Goal: Transaction & Acquisition: Purchase product/service

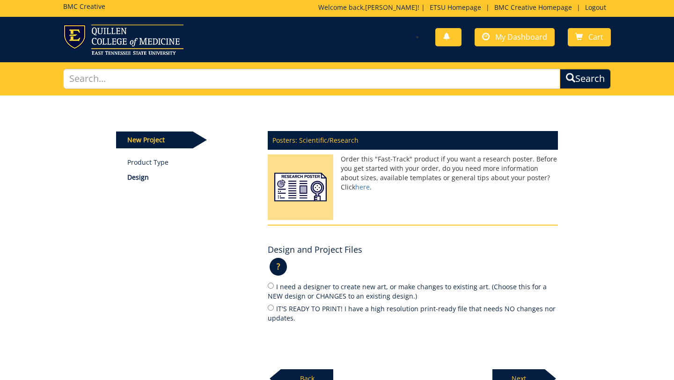
scroll to position [67, 0]
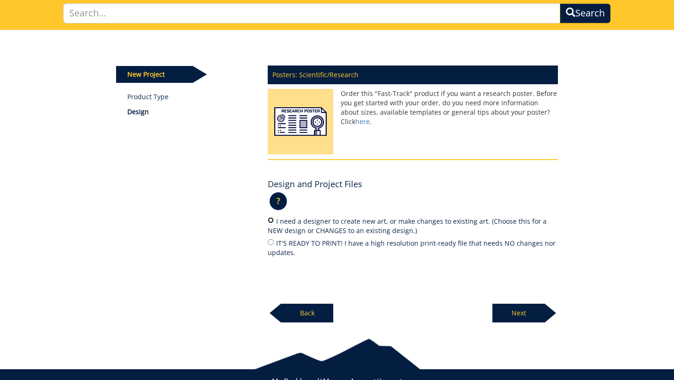
click at [270, 221] on input "I need a designer to create new art, or make changes to existing art. (Choose t…" at bounding box center [271, 220] width 6 height 6
radio input "true"
click at [527, 320] on p "Next" at bounding box center [519, 313] width 52 height 19
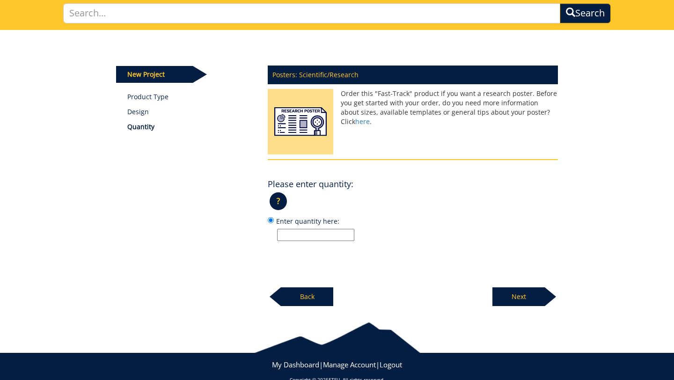
click at [301, 236] on input "Enter quantity here:" at bounding box center [315, 235] width 77 height 12
type input "1"
click at [511, 305] on p "Next" at bounding box center [519, 296] width 52 height 19
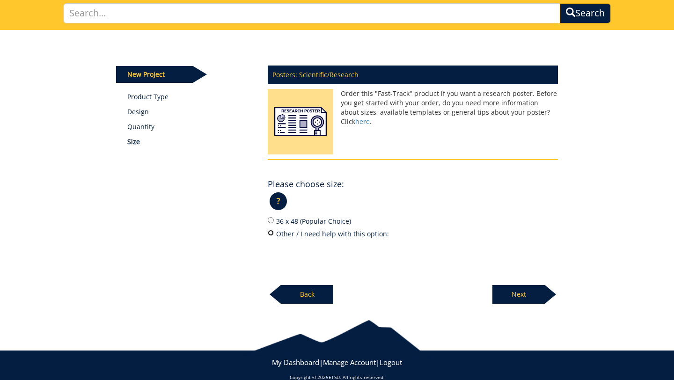
click at [272, 234] on input "Other / I need help with this option:" at bounding box center [271, 233] width 6 height 6
radio input "true"
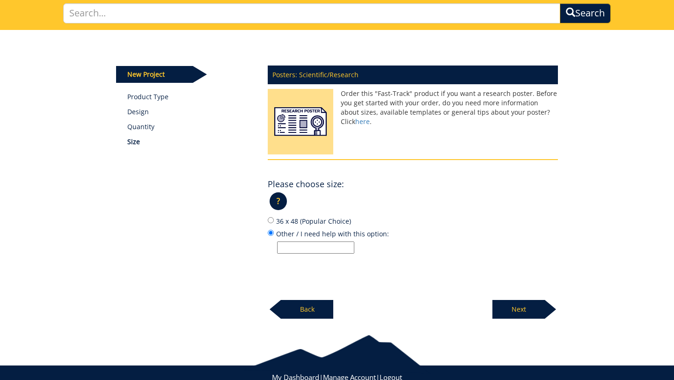
click at [302, 251] on input "Other / I need help with this option:" at bounding box center [315, 248] width 77 height 12
type input "91.4cm tall x 162.6cm wide"
click at [508, 308] on p "Next" at bounding box center [519, 309] width 52 height 19
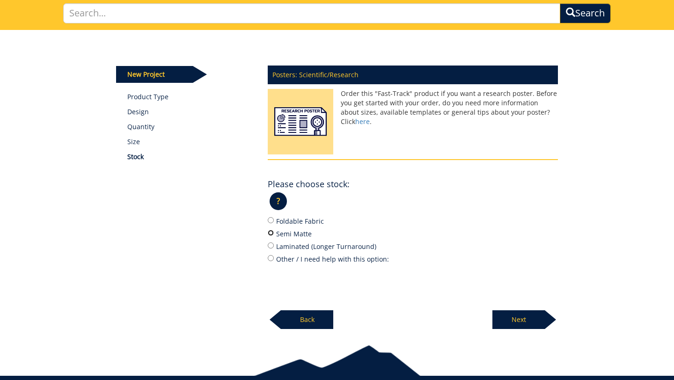
click at [271, 235] on input "Semi Matte" at bounding box center [271, 233] width 6 height 6
radio input "true"
click at [516, 317] on p "Next" at bounding box center [519, 319] width 52 height 19
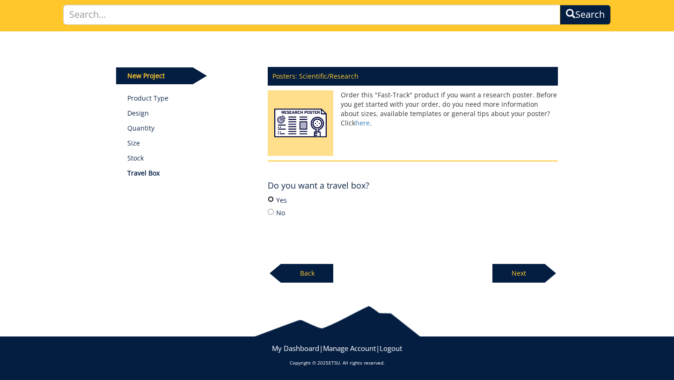
click at [271, 200] on input "Yes" at bounding box center [271, 199] width 6 height 6
radio input "true"
click at [528, 274] on p "Next" at bounding box center [519, 273] width 52 height 19
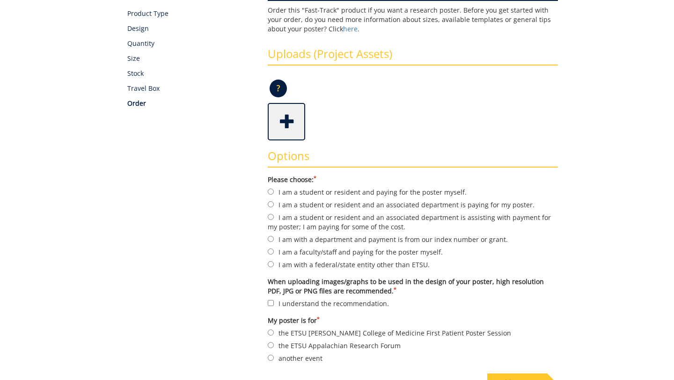
scroll to position [153, 0]
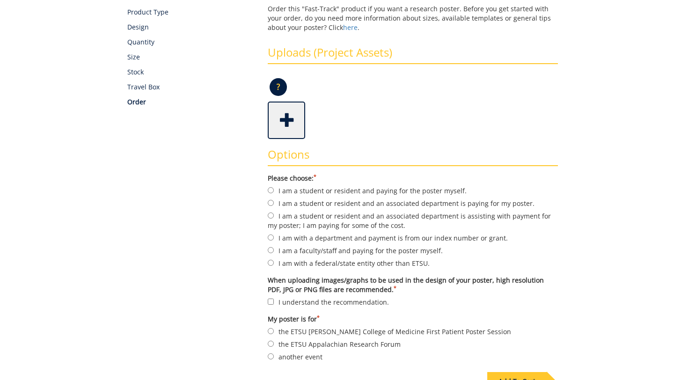
click at [292, 115] on span at bounding box center [287, 119] width 37 height 33
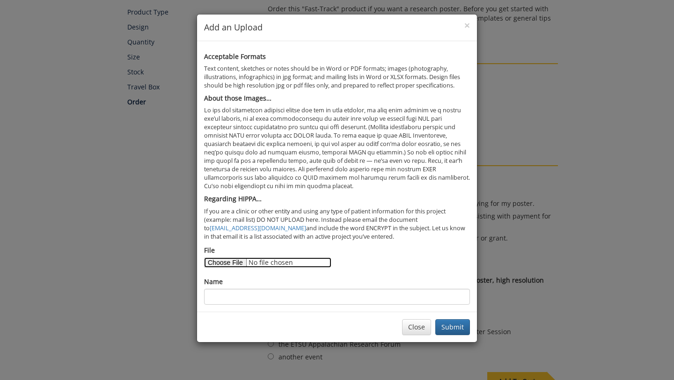
click at [220, 261] on input "File" at bounding box center [267, 263] width 127 height 10
type input "C:\fakepath\CMI TEVAR PPT.pptx"
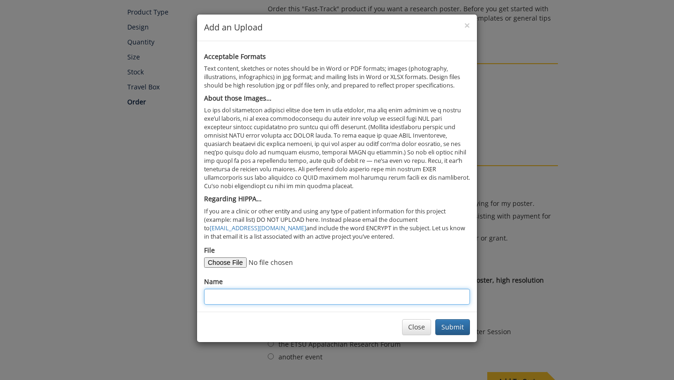
click at [299, 303] on input "Name" at bounding box center [337, 297] width 266 height 16
paste input "CHRONIC MESENTERIC ISCHEMIA DUE TO ENDOLEAK CAUSING INTERNAL HERNIA AND SMALL B…"
drag, startPoint x: 405, startPoint y: 297, endPoint x: 10, endPoint y: 291, distance: 395.7
click at [10, 291] on div "× Add an Upload Acceptable Formats Text content, sketches or notes should be in…" at bounding box center [337, 190] width 674 height 380
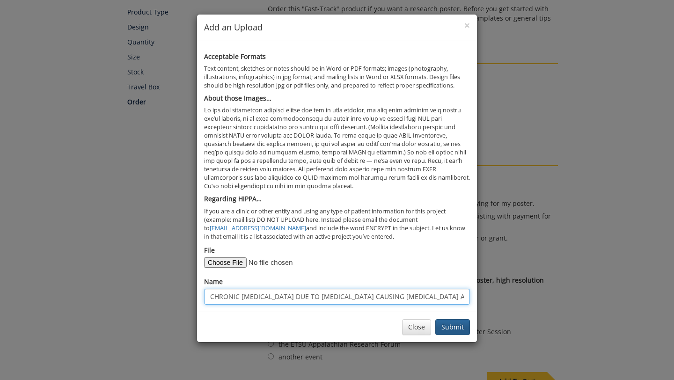
type input "CHRONIC MESENTERIC ISCHEMIA DUE TO ENDOLEAK CAUSING INTERNAL HERNIA AND SMALL B…"
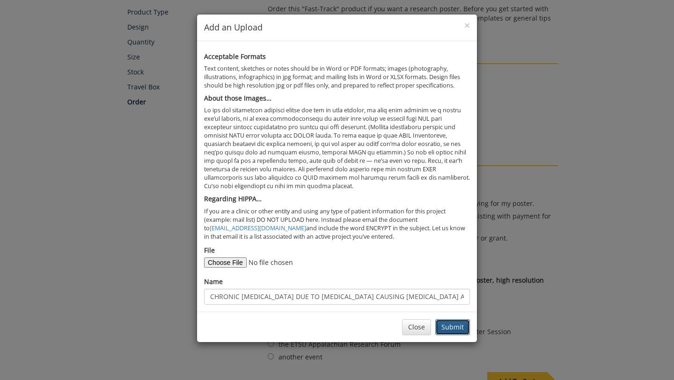
click at [460, 329] on button "Submit" at bounding box center [452, 327] width 35 height 16
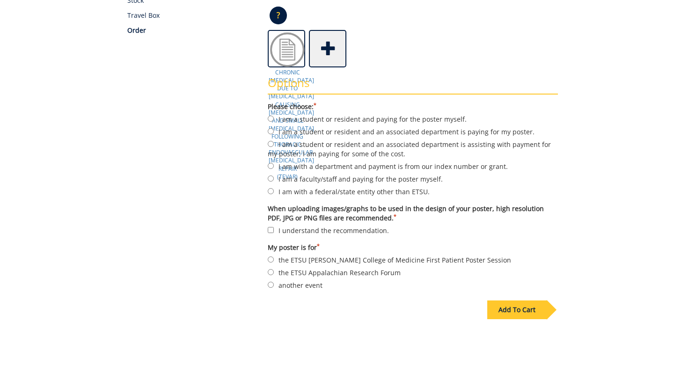
scroll to position [230, 0]
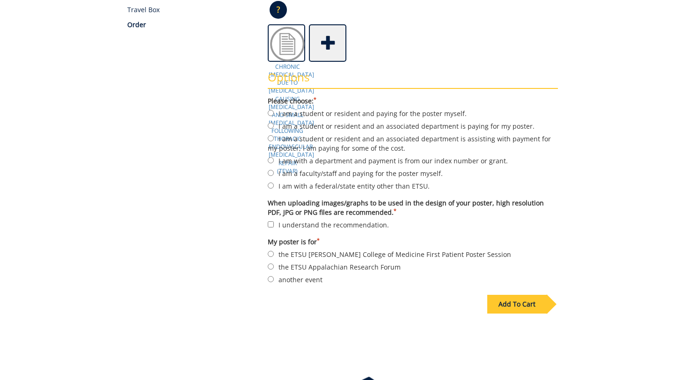
click at [378, 124] on label "I am a student or resident and an associated department is paying for my poster." at bounding box center [413, 126] width 290 height 10
click at [274, 124] on input "I am a student or resident and an associated department is paying for my poster." at bounding box center [271, 126] width 6 height 6
radio input "true"
click at [270, 224] on input "I understand the recommendation." at bounding box center [271, 224] width 6 height 6
checkbox input "true"
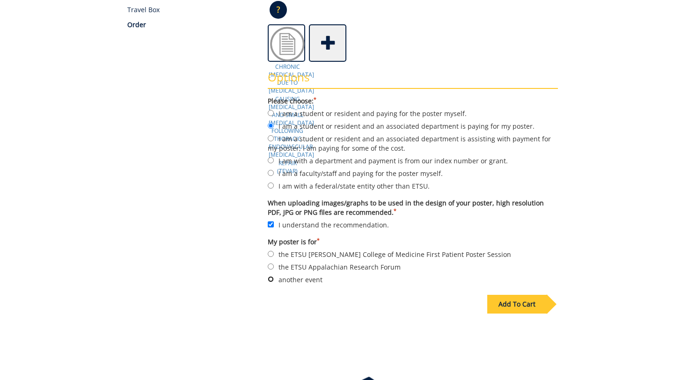
click at [270, 280] on input "another event" at bounding box center [271, 279] width 6 height 6
radio input "true"
click at [542, 305] on div "Add To Cart" at bounding box center [516, 304] width 59 height 19
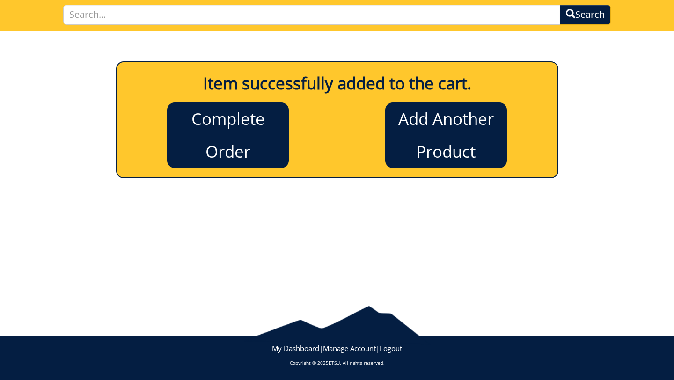
scroll to position [66, 0]
click at [241, 145] on link "Complete Order" at bounding box center [228, 136] width 122 height 66
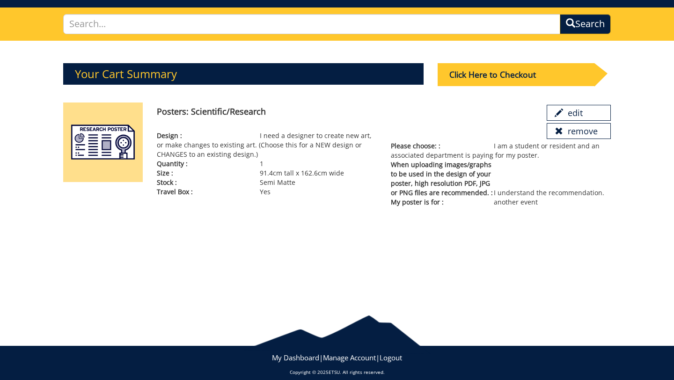
scroll to position [66, 0]
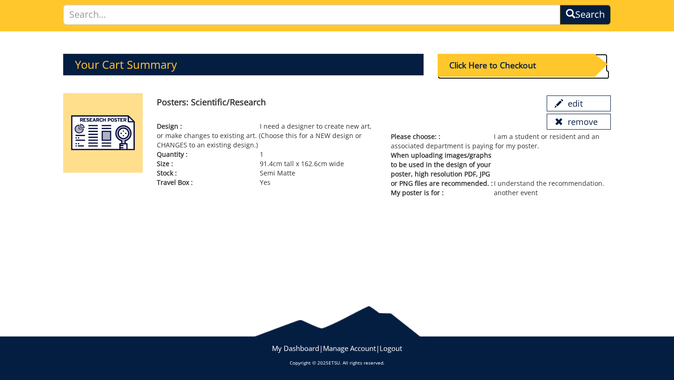
click at [536, 63] on div "Click Here to Checkout" at bounding box center [516, 65] width 157 height 23
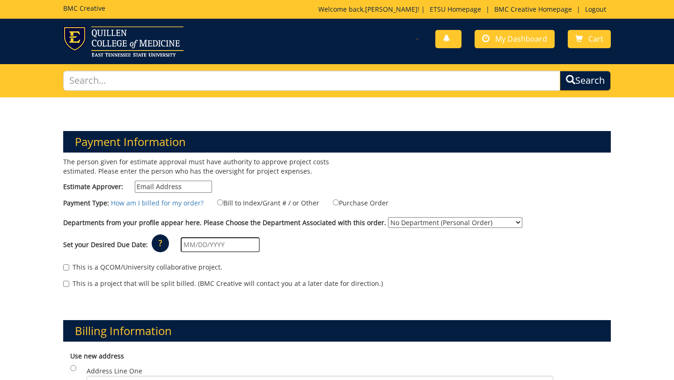
click at [191, 184] on input "Estimate Approver:" at bounding box center [173, 187] width 77 height 12
type input "wisley@etsu.edu"
click at [200, 243] on input "text" at bounding box center [220, 244] width 79 height 15
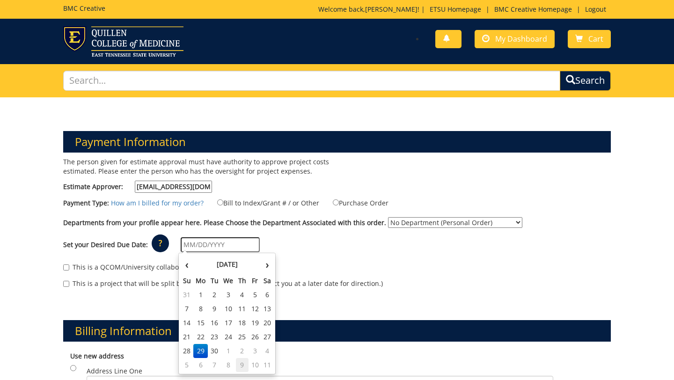
click at [243, 364] on td "9" at bounding box center [242, 365] width 13 height 14
type input "10/09/2025"
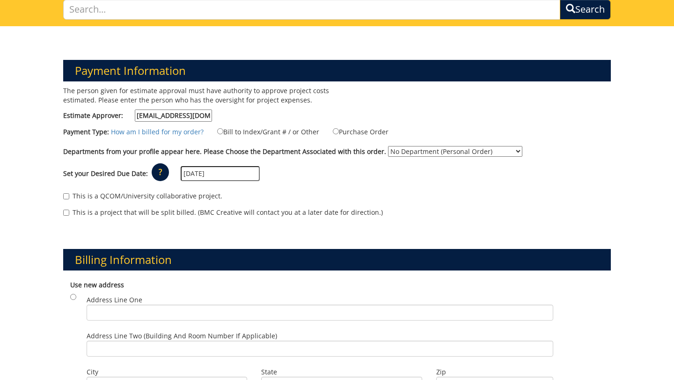
scroll to position [72, 0]
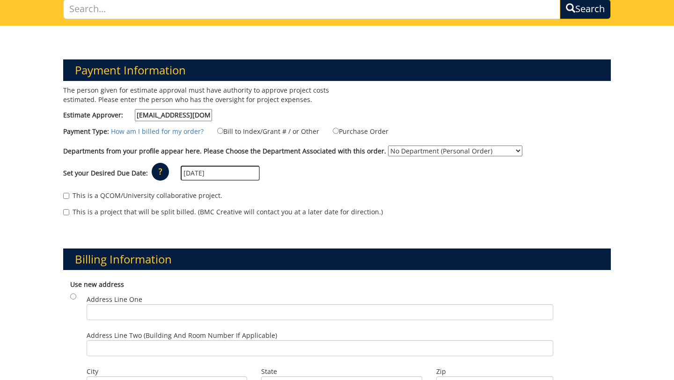
click at [484, 151] on select "No Department (Personal Order) ETSU Health - Internal Medicine (MEAC)" at bounding box center [455, 151] width 134 height 11
select select "215"
click at [272, 131] on label "Bill to Index/Grant # / or Other" at bounding box center [263, 131] width 114 height 10
click at [223, 131] on input "Bill to Index/Grant # / or Other" at bounding box center [220, 131] width 6 height 6
radio input "true"
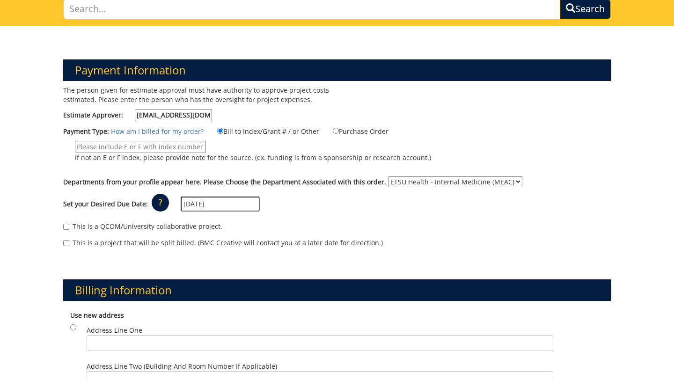
click at [149, 149] on input "If not an E or F index, please provide note for the source. (ex. funding is fro…" at bounding box center [140, 147] width 131 height 12
type input "70622"
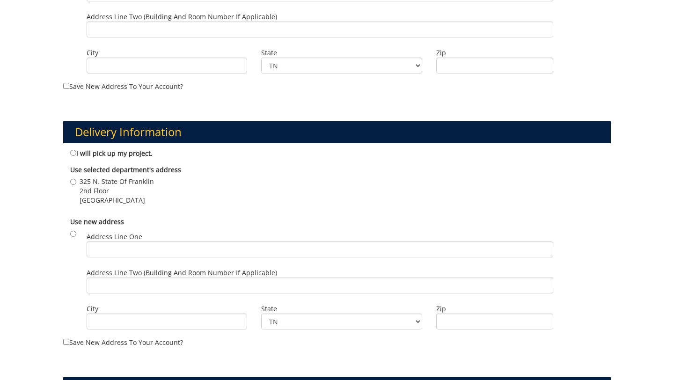
scroll to position [424, 0]
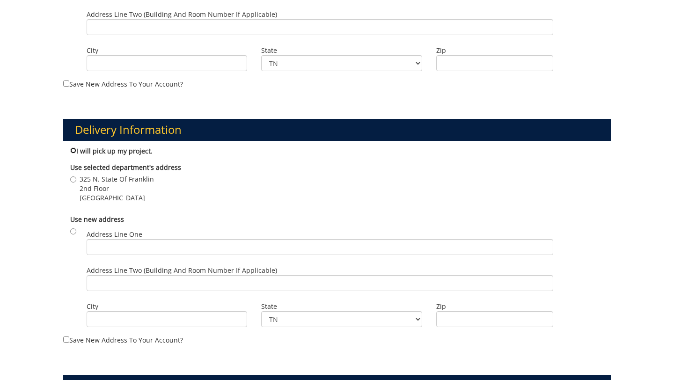
click at [74, 150] on input "I will pick up my project." at bounding box center [73, 150] width 6 height 6
radio input "true"
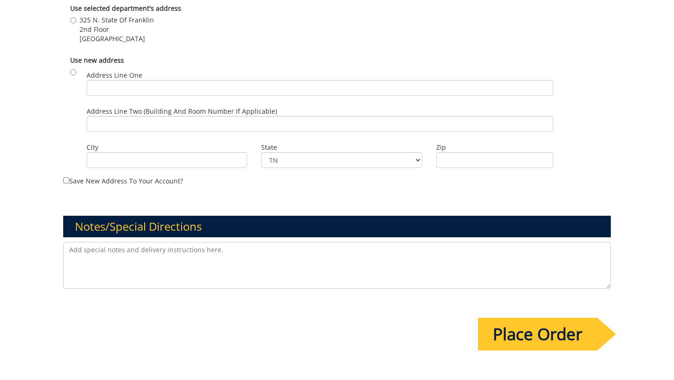
scroll to position [590, 0]
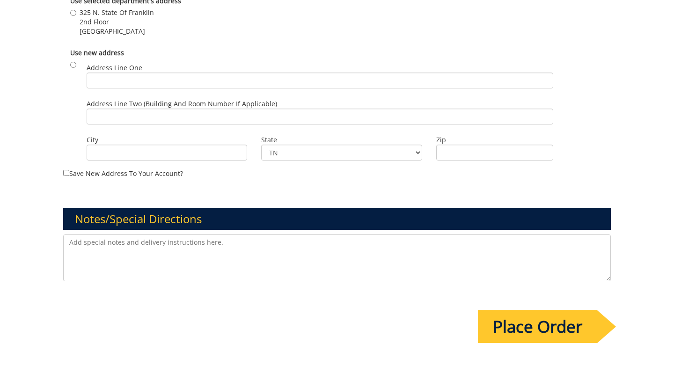
click at [226, 259] on textarea at bounding box center [337, 258] width 548 height 47
click at [296, 242] on textarea "Please disregard previous similar project. I need help fomratting and finalzing…" at bounding box center [337, 258] width 548 height 47
click at [293, 239] on textarea "Please disregard previous similar project. I need help fomratting and finalzing…" at bounding box center [337, 258] width 548 height 47
click at [251, 246] on textarea "Please disregard previous similar project. I need help fomratting and finalizin…" at bounding box center [337, 258] width 548 height 47
type textarea "Please disregard previous similar project. I need help formatting and finalizin…"
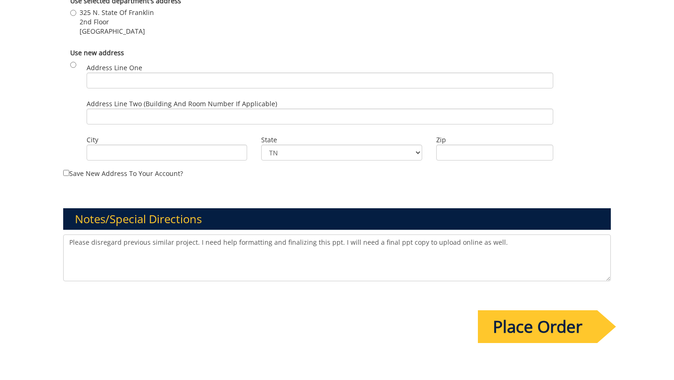
click at [566, 325] on input "Place Order" at bounding box center [537, 326] width 119 height 33
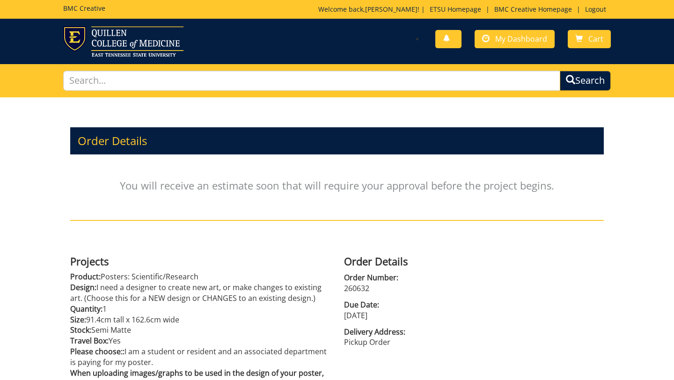
click at [608, 196] on div "Order Details You will receive an estimate soon that will require your approval…" at bounding box center [337, 174] width 548 height 154
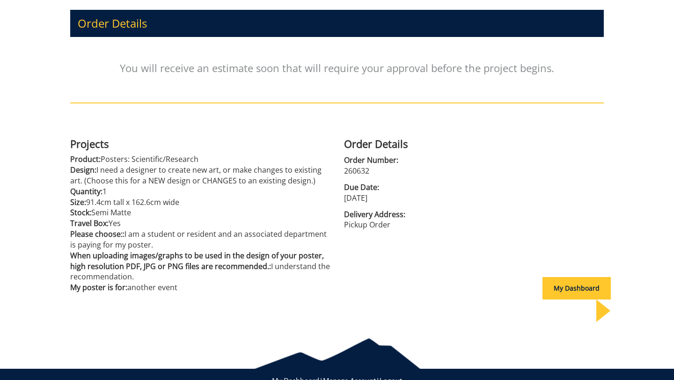
scroll to position [129, 0]
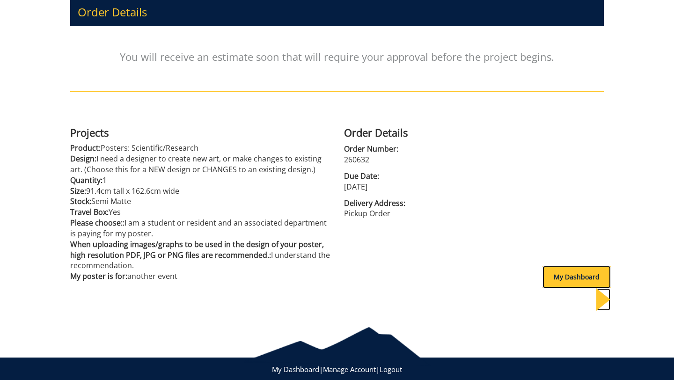
click at [555, 280] on div "My Dashboard" at bounding box center [577, 277] width 68 height 22
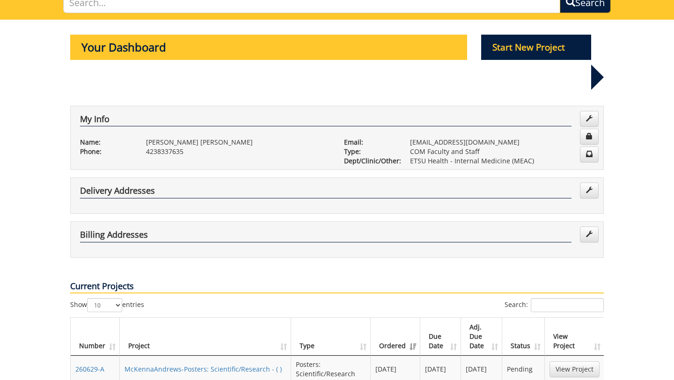
scroll to position [67, 0]
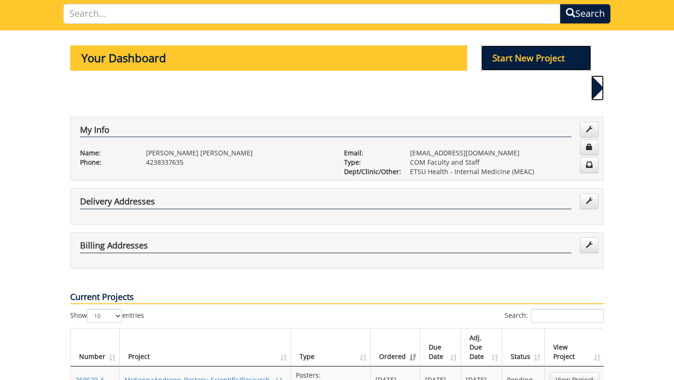
click at [556, 49] on p "Start New Project" at bounding box center [536, 57] width 110 height 25
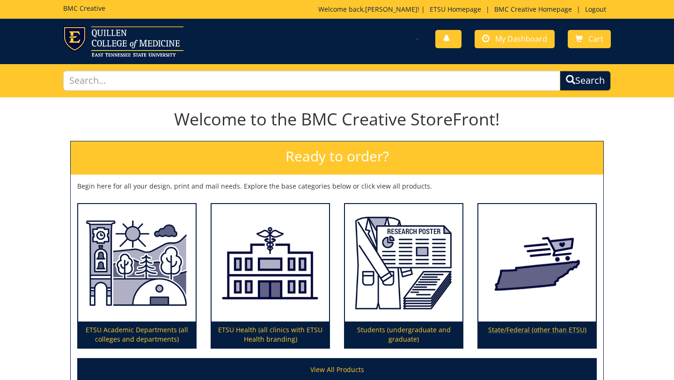
scroll to position [96, 0]
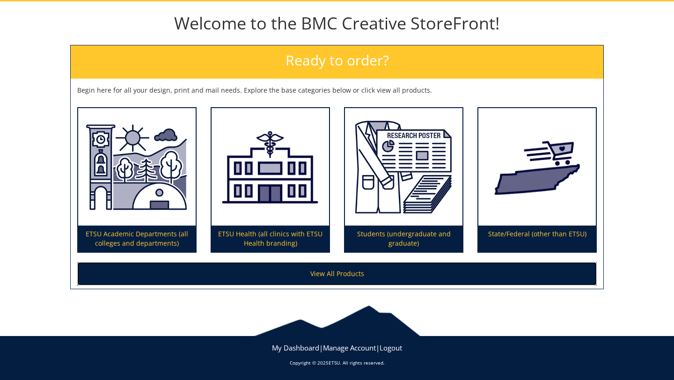
click at [433, 269] on link "View All Products" at bounding box center [337, 273] width 520 height 23
